Goal: Check status: Check status

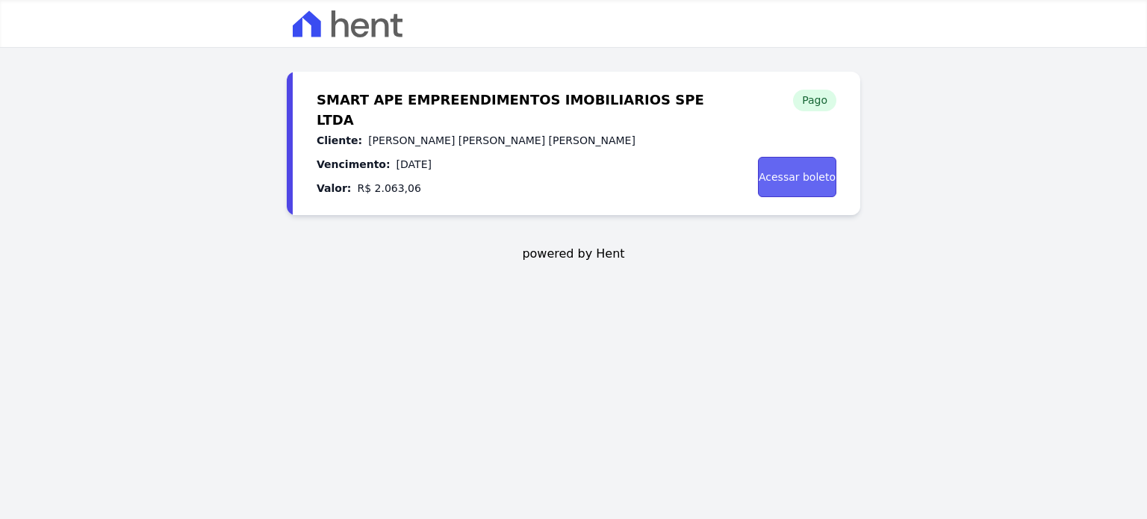
click at [788, 173] on link "Acessar boleto" at bounding box center [797, 177] width 78 height 40
click at [348, 26] on img at bounding box center [348, 23] width 110 height 27
click at [809, 184] on link "Acessar boleto" at bounding box center [797, 177] width 78 height 40
click at [351, 28] on img at bounding box center [348, 23] width 110 height 27
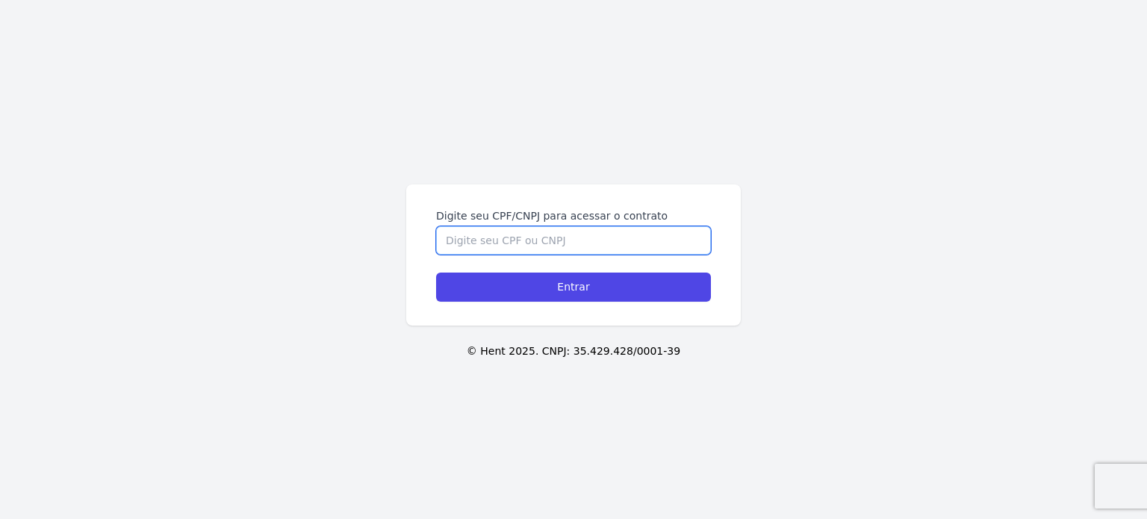
click at [500, 244] on input "Digite seu CPF/CNPJ para acessar o contrato" at bounding box center [573, 240] width 275 height 28
type input "40607203803"
click at [436, 273] on input "Entrar" at bounding box center [573, 287] width 275 height 29
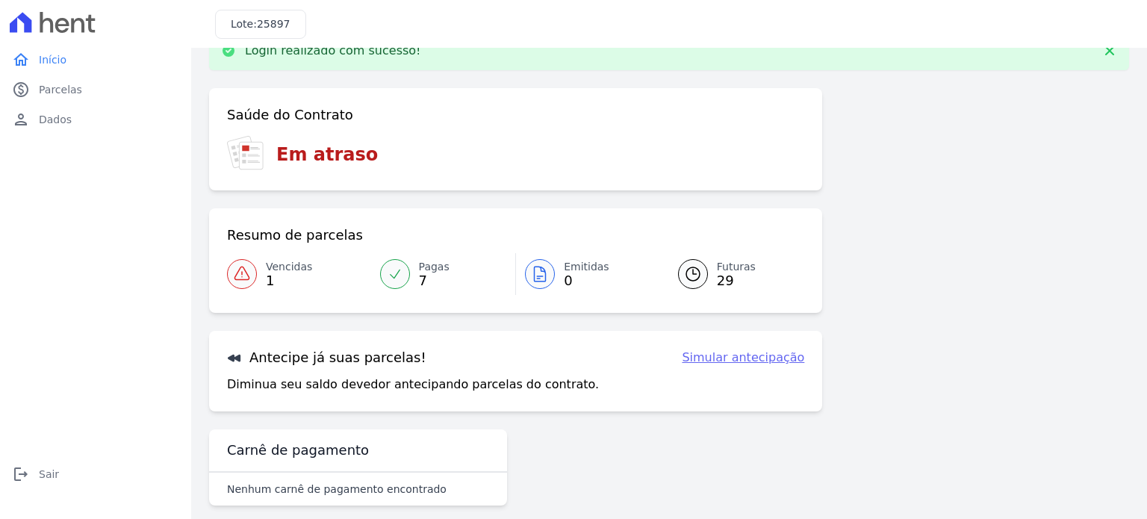
scroll to position [50, 0]
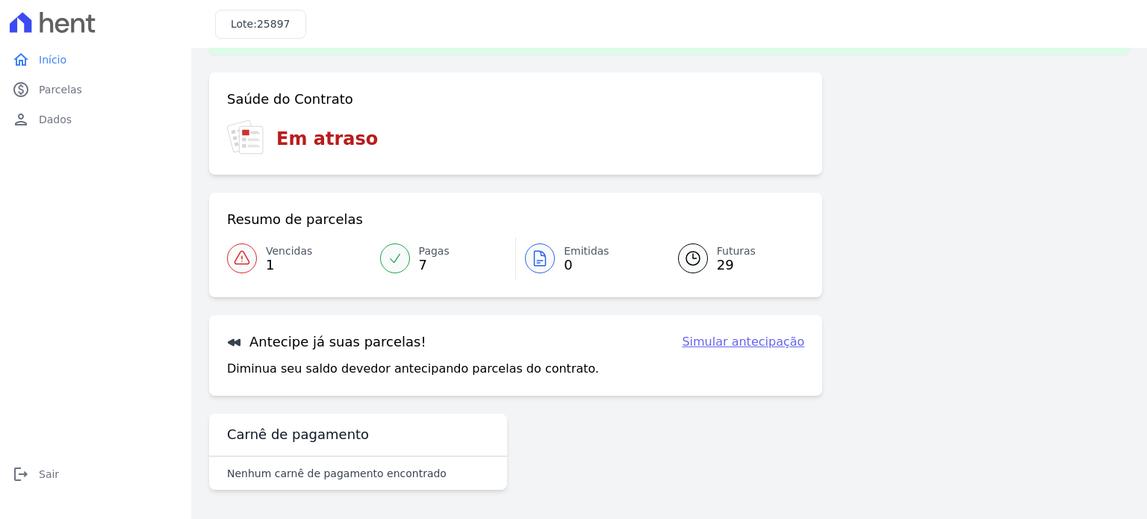
click at [262, 256] on link "Vencidas 1" at bounding box center [299, 258] width 144 height 42
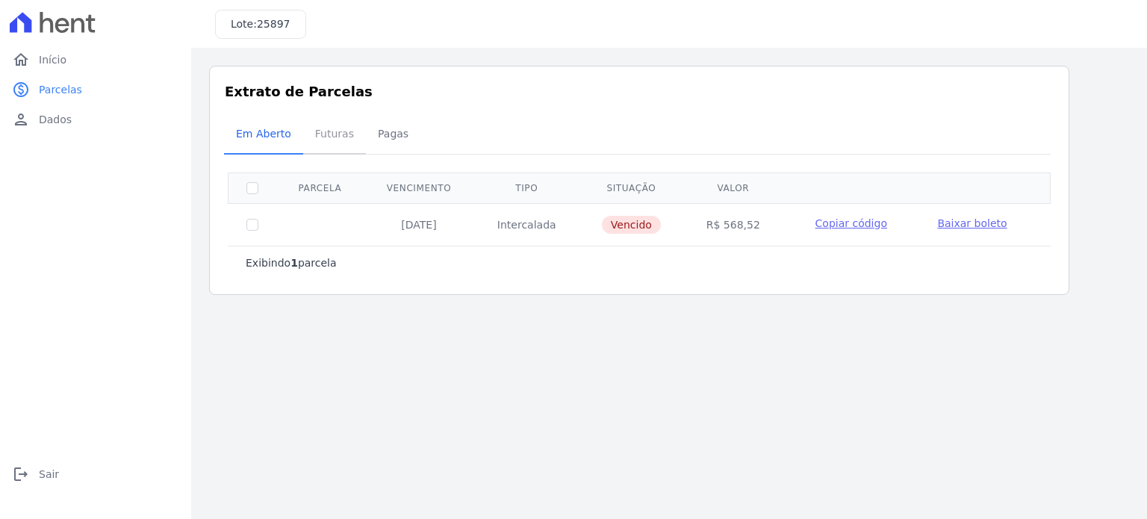
click at [325, 136] on span "Futuras" at bounding box center [334, 134] width 57 height 30
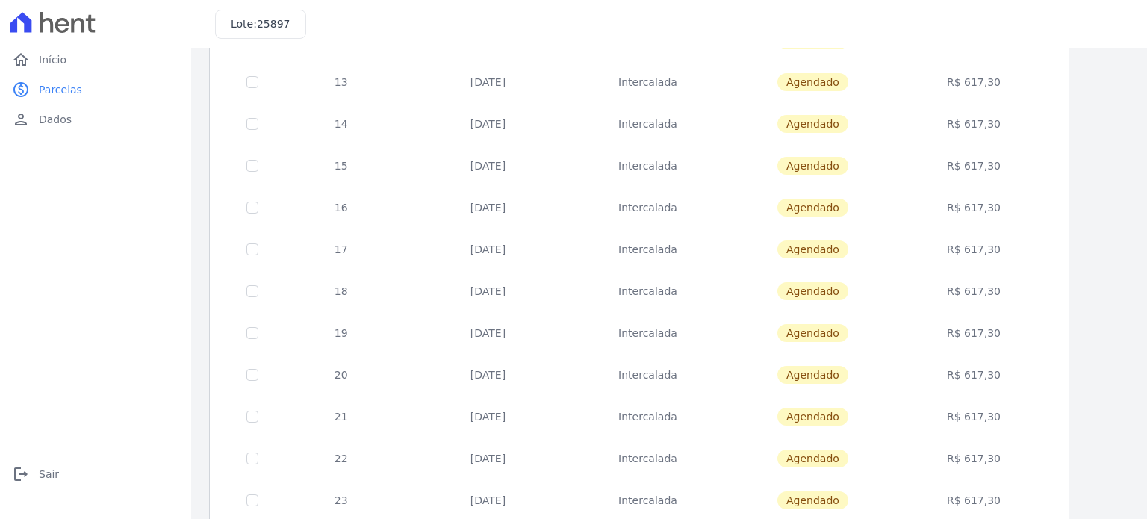
scroll to position [75, 0]
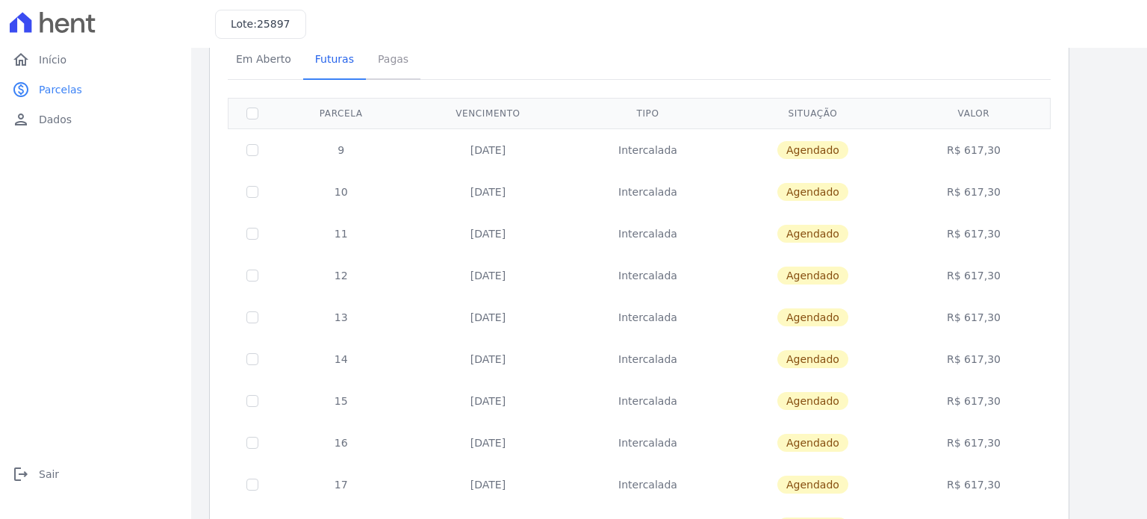
click at [382, 63] on span "Pagas" at bounding box center [393, 59] width 49 height 30
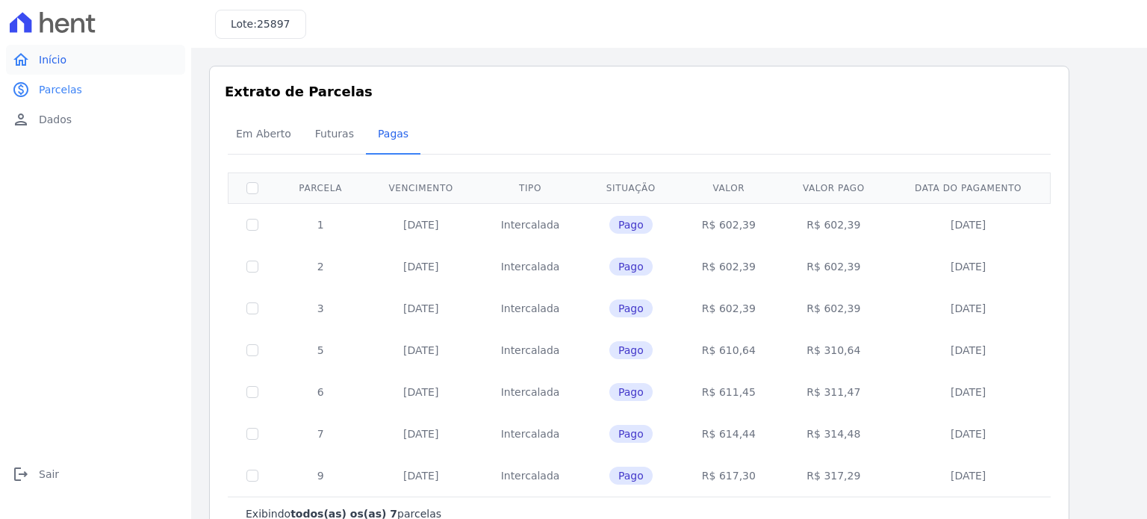
click at [45, 57] on span "Início" at bounding box center [53, 59] width 28 height 15
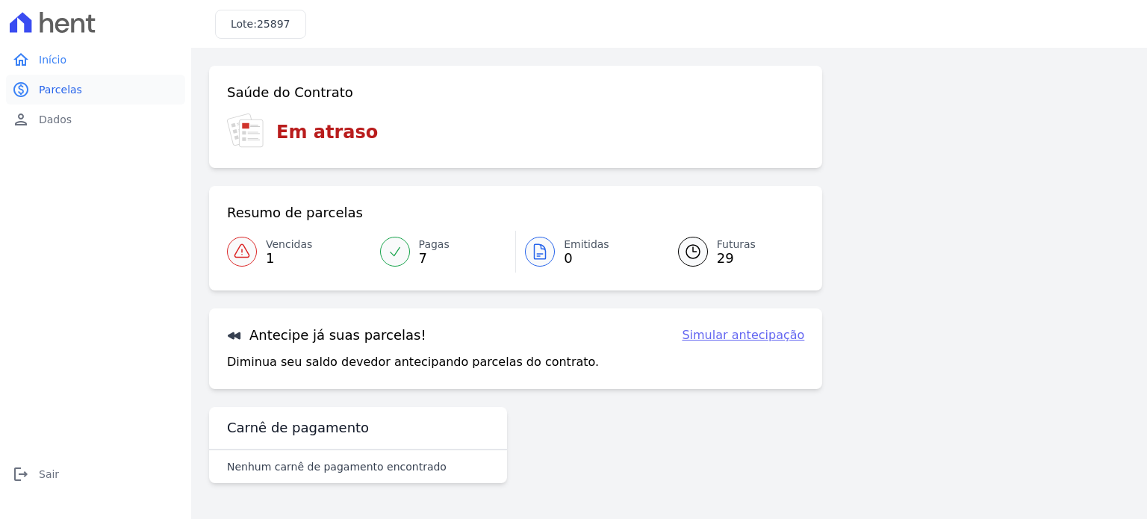
click at [45, 89] on span "Parcelas" at bounding box center [60, 89] width 43 height 15
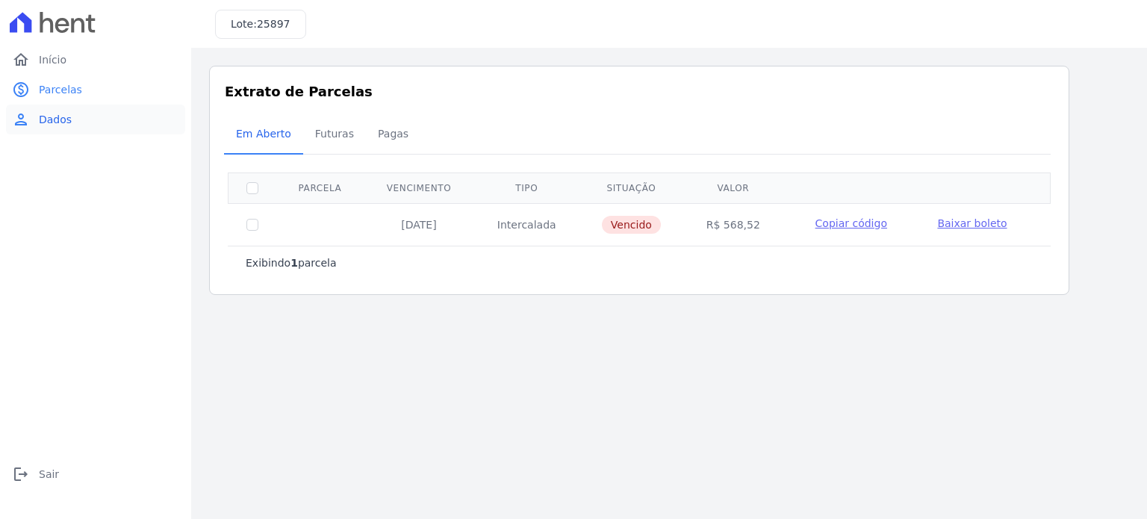
click at [46, 113] on span "Dados" at bounding box center [55, 119] width 33 height 15
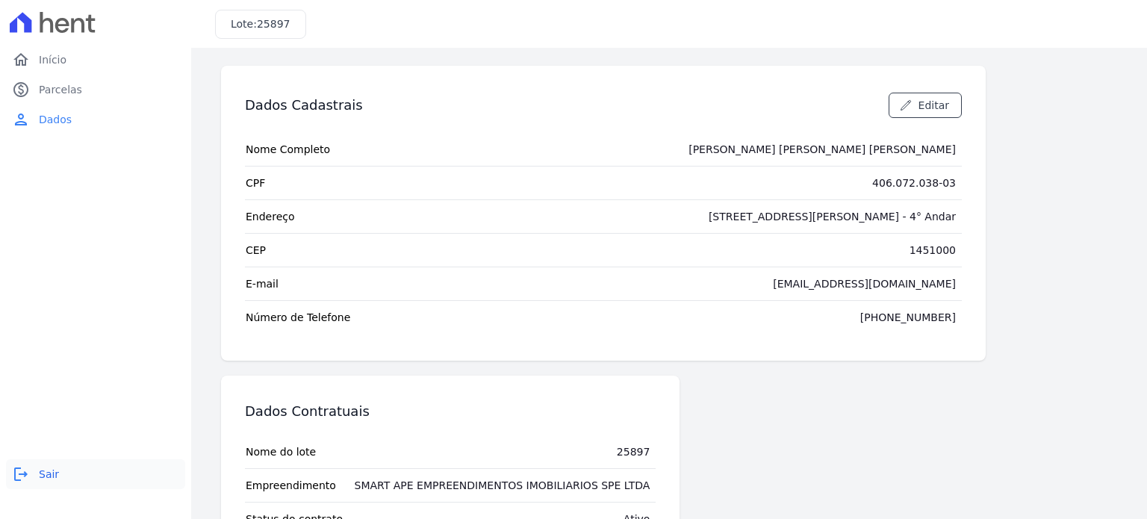
click at [47, 470] on span "Sair" at bounding box center [49, 474] width 20 height 15
